Goal: Navigation & Orientation: Find specific page/section

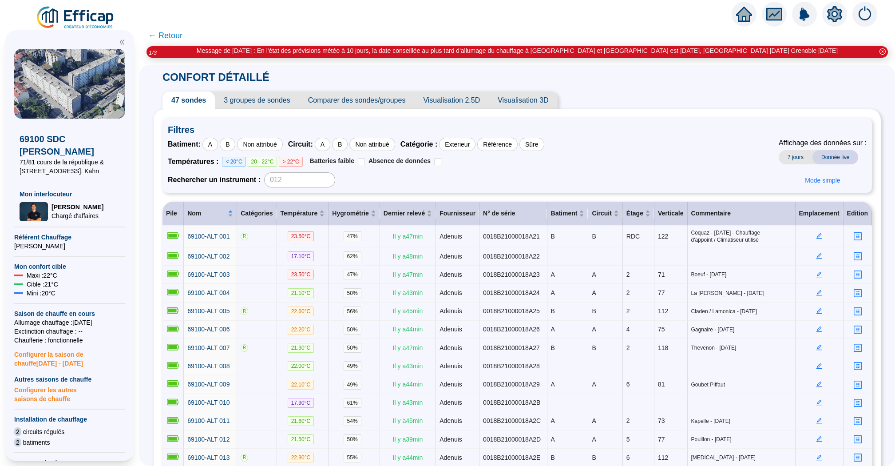
click at [166, 35] on span "← Retour" at bounding box center [165, 35] width 34 height 12
